Goal: Transaction & Acquisition: Subscribe to service/newsletter

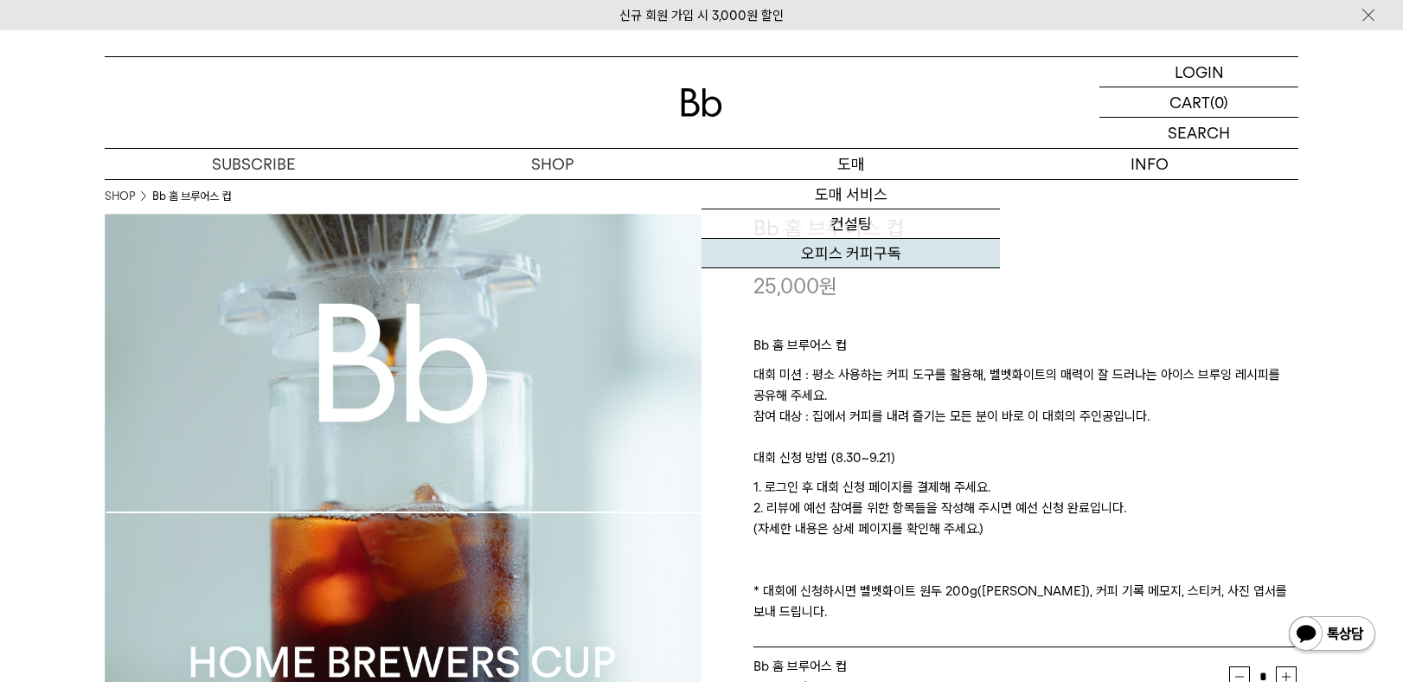
click at [863, 251] on link "오피스 커피구독" at bounding box center [851, 253] width 298 height 29
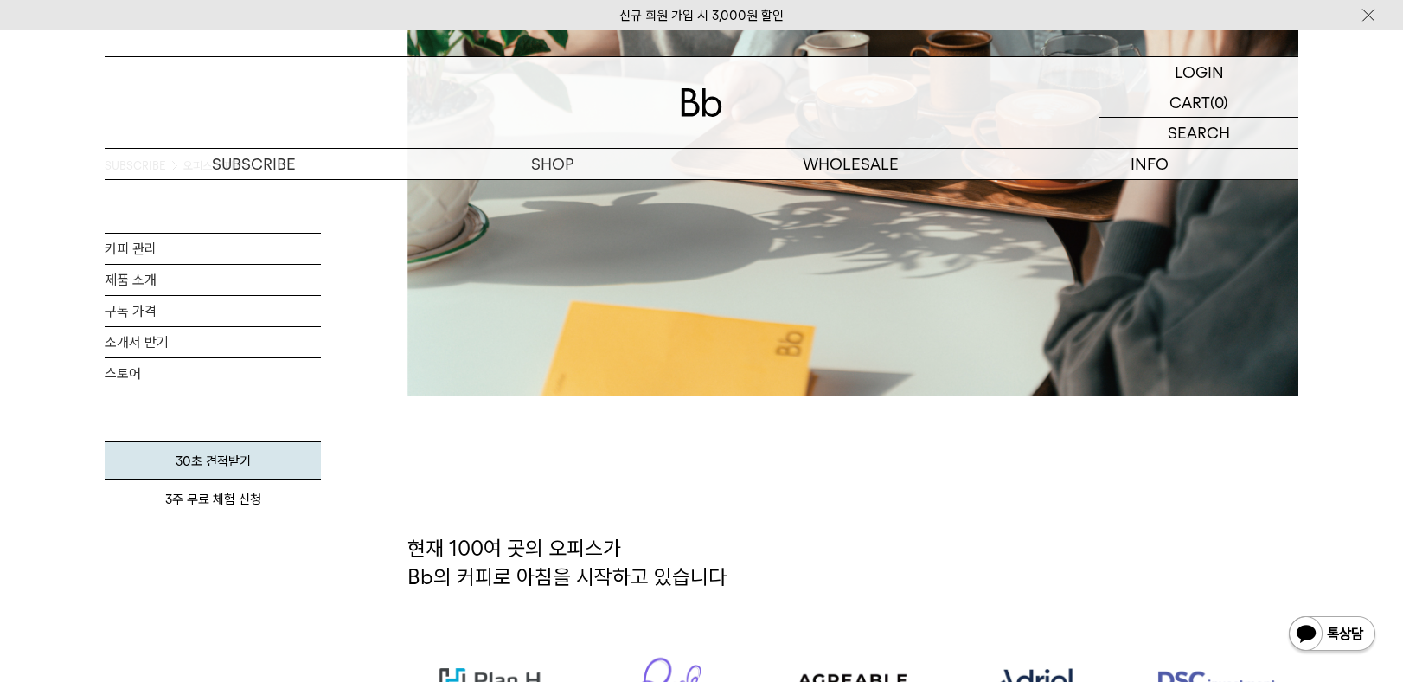
scroll to position [692, 0]
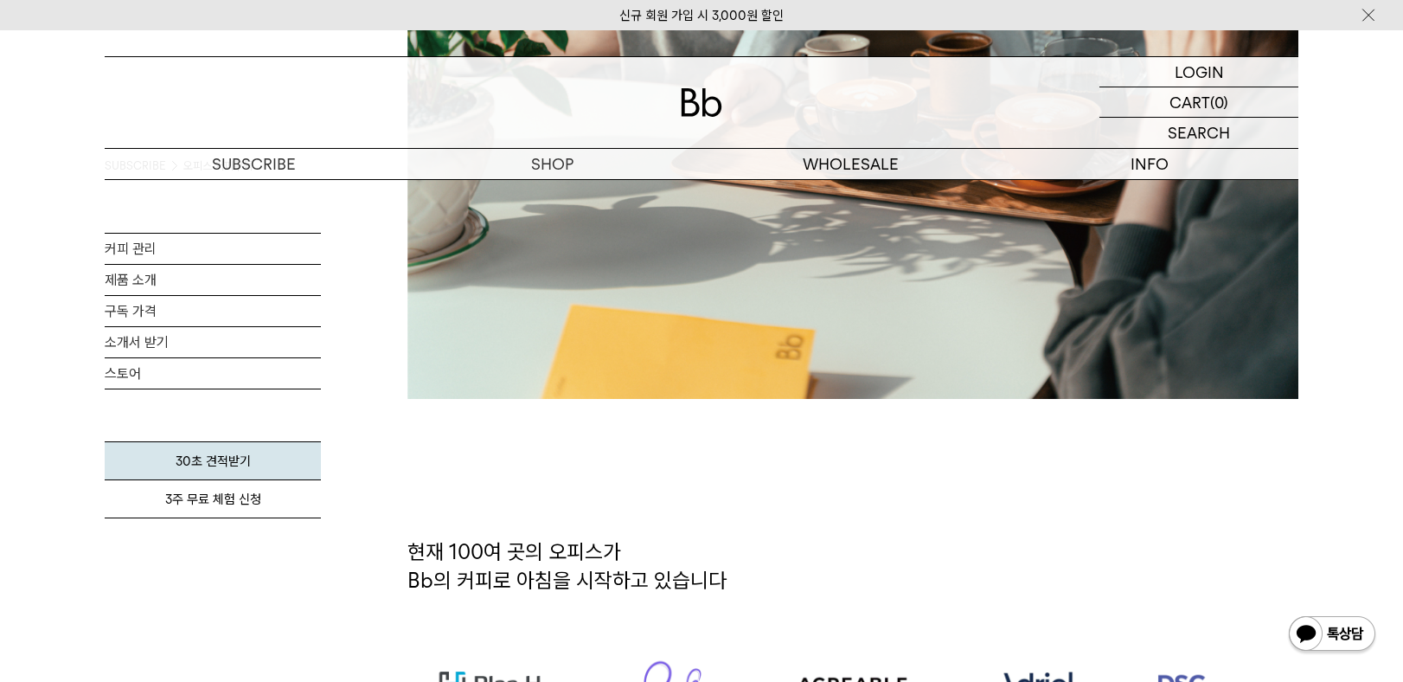
click at [523, 541] on h2 "현재 100여 곳의 오피스가 Bb의 커피로 아침을 시작하고 있습니다" at bounding box center [852, 579] width 891 height 84
click at [695, 579] on h2 "현재 100여 곳의 오피스가 Bb의 커피로 아침을 시작하고 있습니다" at bounding box center [852, 579] width 891 height 84
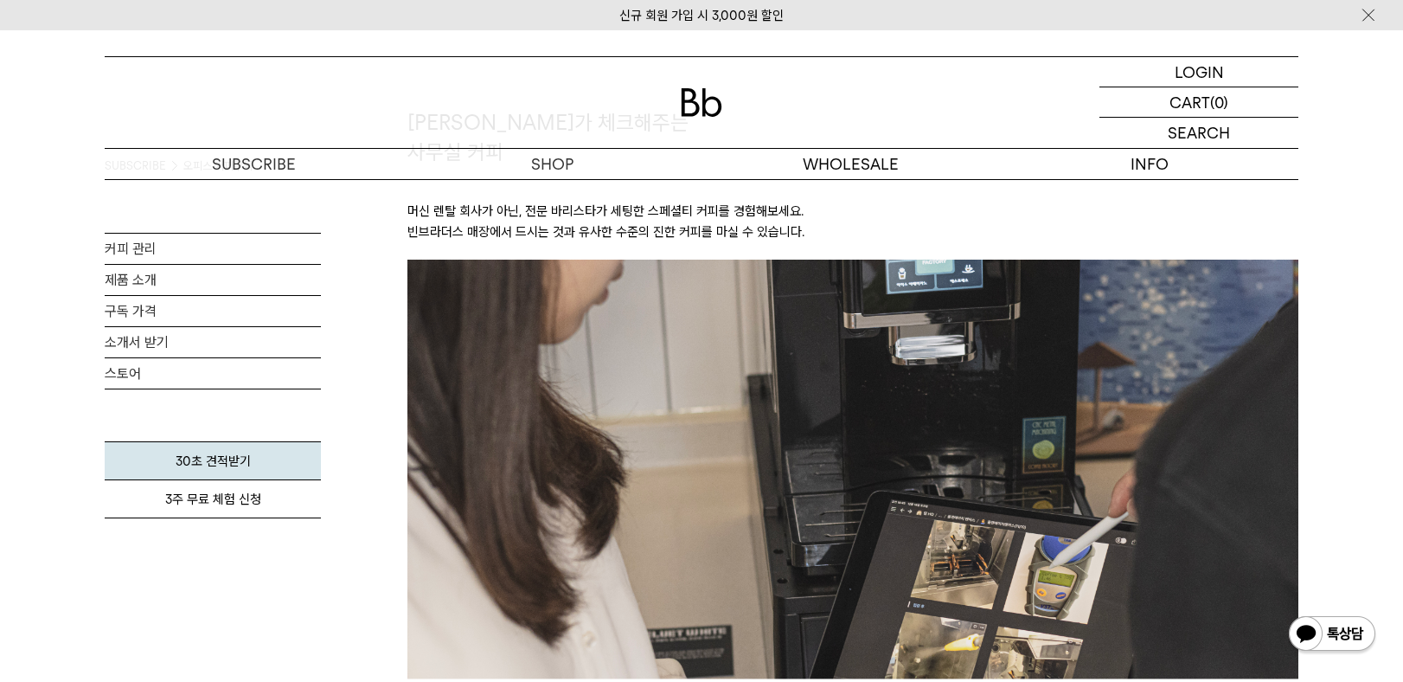
scroll to position [1989, 0]
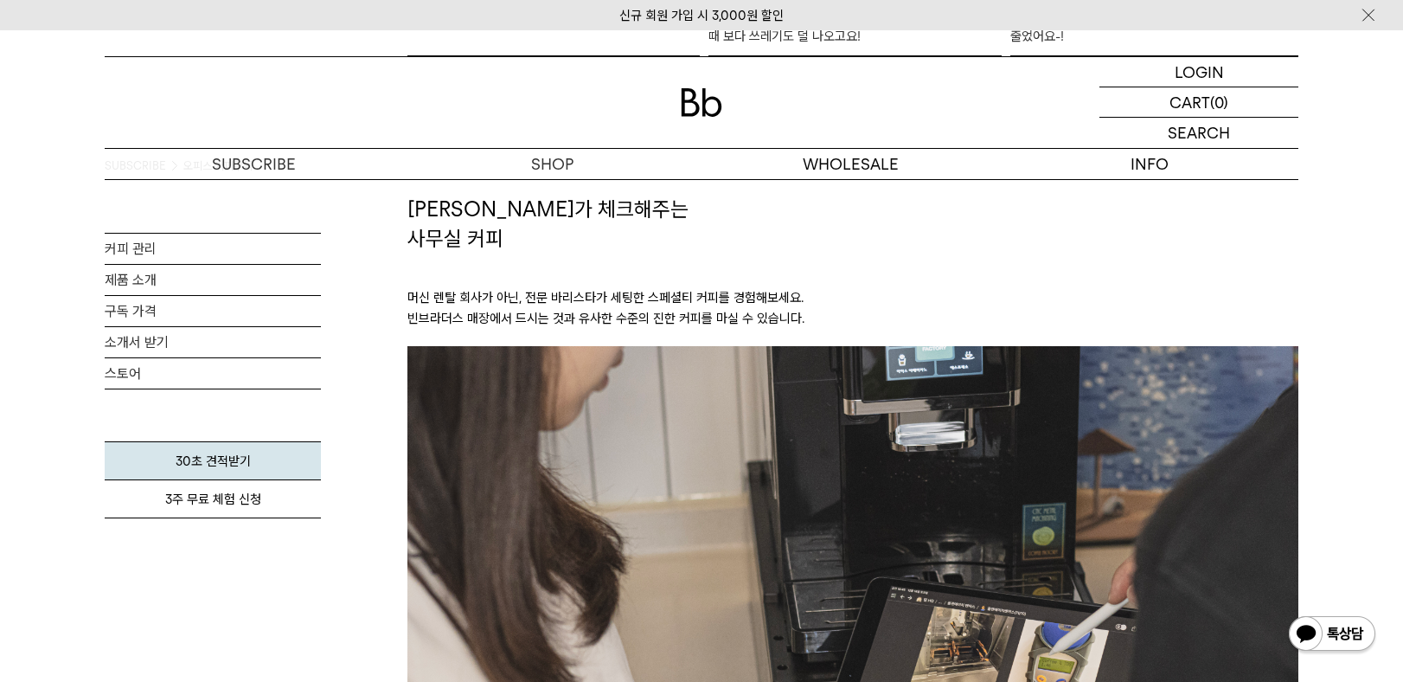
click at [486, 307] on p "머신 렌탈 회사가 아닌, 전문 바리스타가 세팅한 스페셜티 커피를 경험해보세요. 빈브라더스 매장에서 드시는 것과 유사한 수준의 진한 커피를 마실…" at bounding box center [852, 299] width 891 height 93
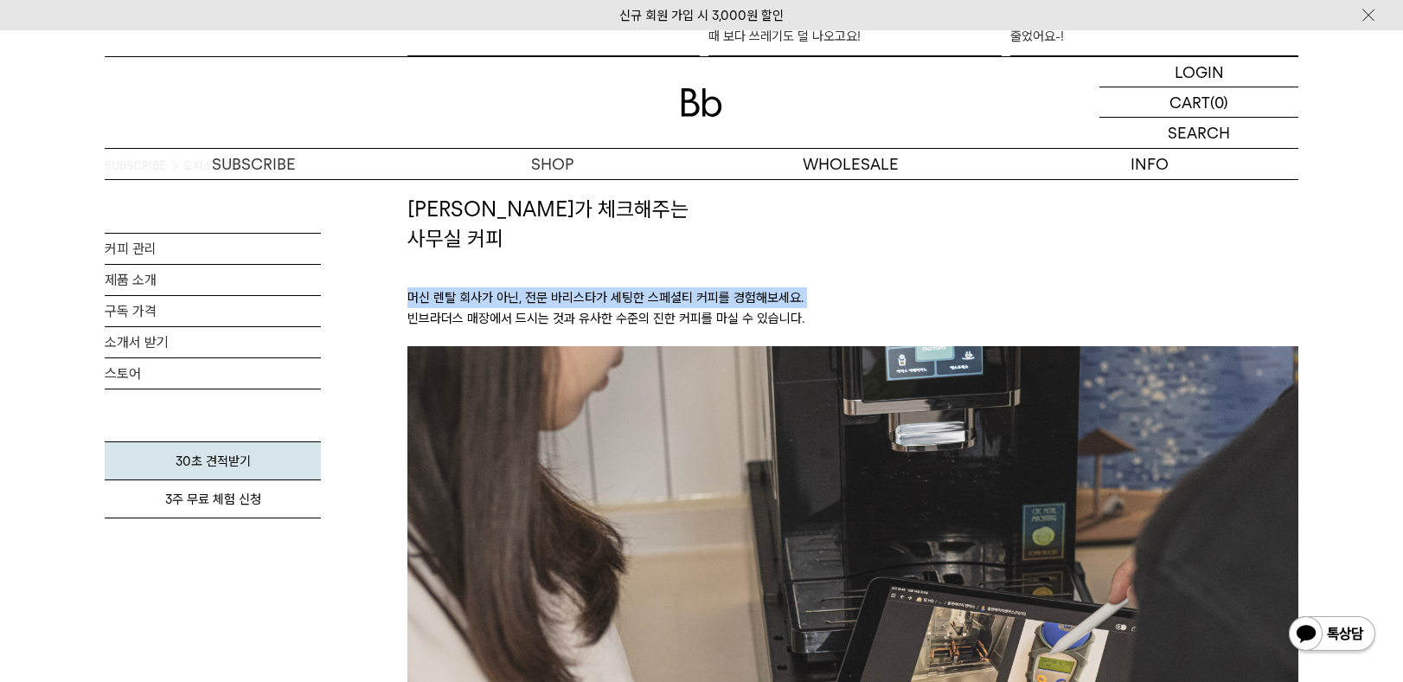
click at [486, 307] on p "머신 렌탈 회사가 아닌, 전문 바리스타가 세팅한 스페셜티 커피를 경험해보세요. 빈브라더스 매장에서 드시는 것과 유사한 수준의 진한 커피를 마실…" at bounding box center [852, 299] width 891 height 93
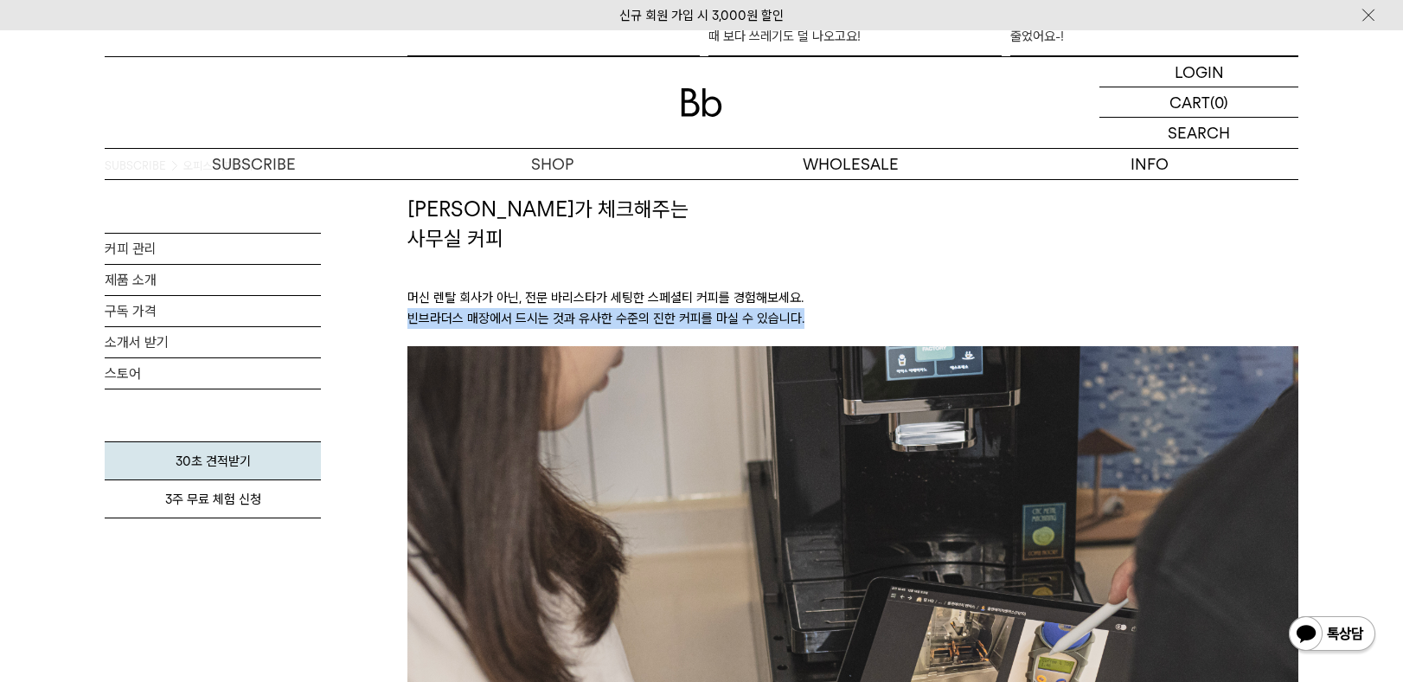
click at [488, 309] on p "머신 렌탈 회사가 아닌, 전문 바리스타가 세팅한 스페셜티 커피를 경험해보세요. 빈브라더스 매장에서 드시는 것과 유사한 수준의 진한 커피를 마실…" at bounding box center [852, 299] width 891 height 93
click at [548, 324] on p "머신 렌탈 회사가 아닌, 전문 바리스타가 세팅한 스페셜티 커피를 경험해보세요. 빈브라더스 매장에서 드시는 것과 유사한 수준의 진한 커피를 마실…" at bounding box center [852, 299] width 891 height 93
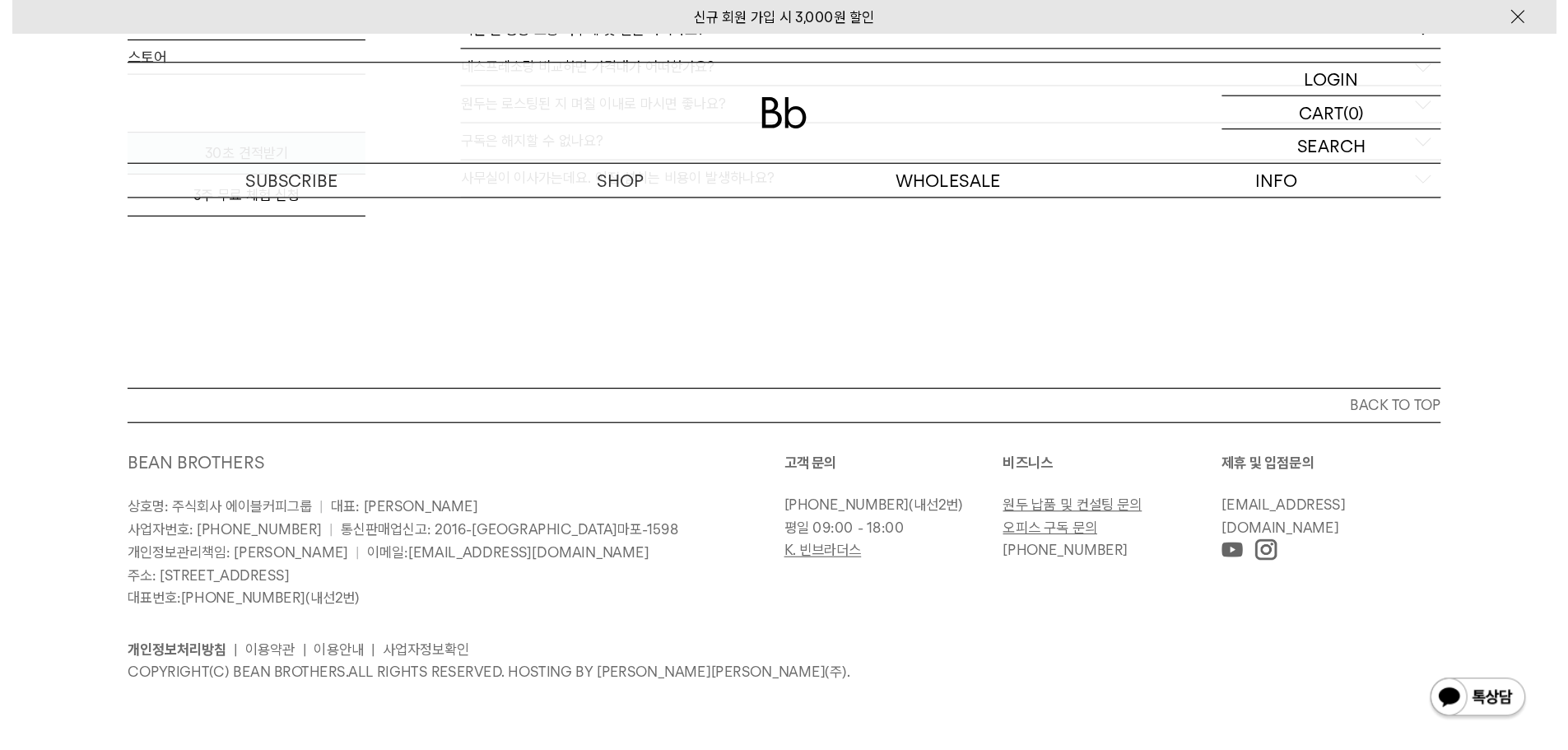
scroll to position [2954, 0]
